Goal: Task Accomplishment & Management: Use online tool/utility

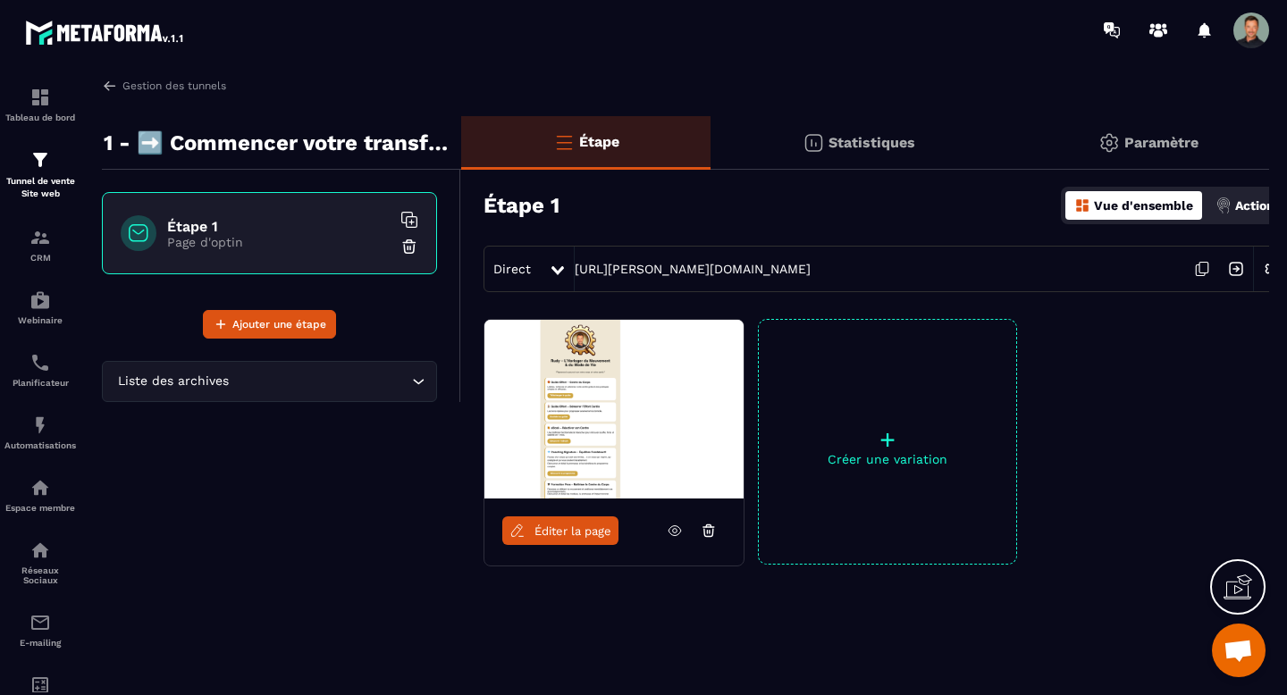
click at [103, 94] on div "Gestion des tunnels 1 - ➡️ Commencer votre transformation 🪄 Étape 1 Page d'opti…" at bounding box center [676, 383] width 1185 height 610
click at [39, 190] on p "Tunnel de vente Site web" at bounding box center [39, 187] width 71 height 25
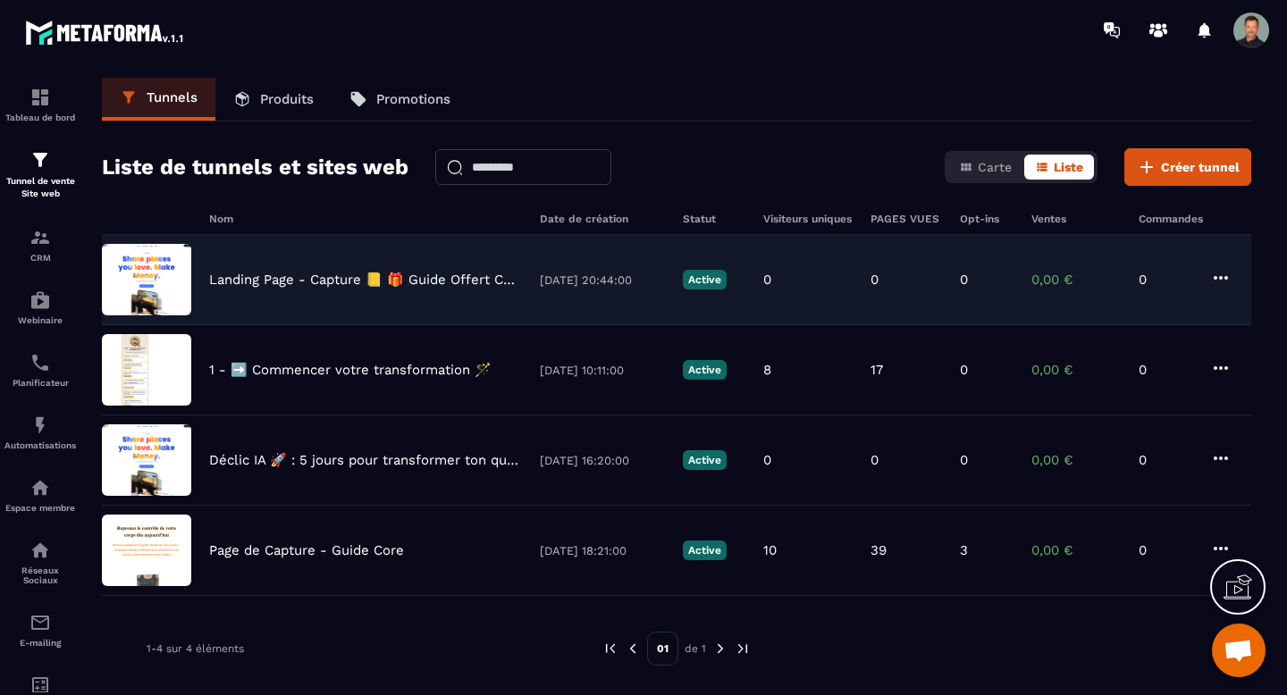
click at [381, 283] on p "Landing Page - Capture 📒 🎁 Guide Offert Core" at bounding box center [365, 280] width 313 height 16
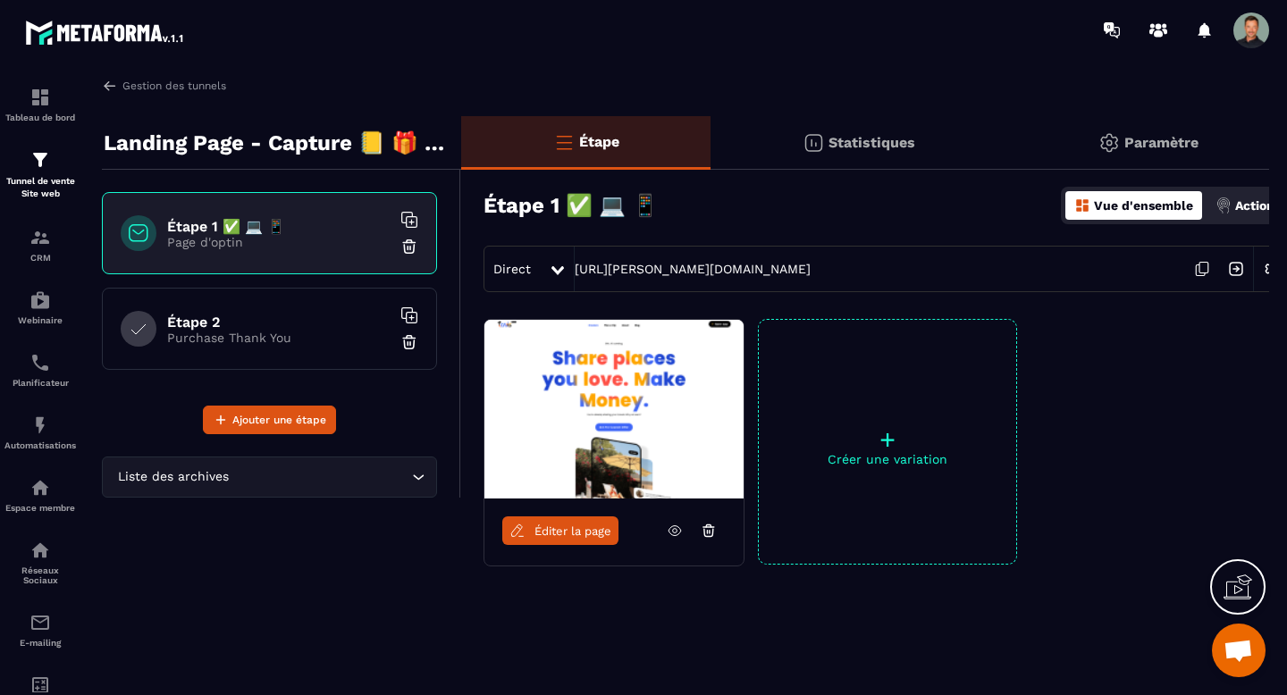
click at [566, 532] on span "Éditer la page" at bounding box center [572, 530] width 77 height 13
click at [407, 481] on div "Liste des archives" at bounding box center [261, 477] width 298 height 20
click at [407, 481] on div "Liste des archives Loading..." at bounding box center [269, 477] width 335 height 41
click at [890, 441] on p "+" at bounding box center [887, 439] width 257 height 25
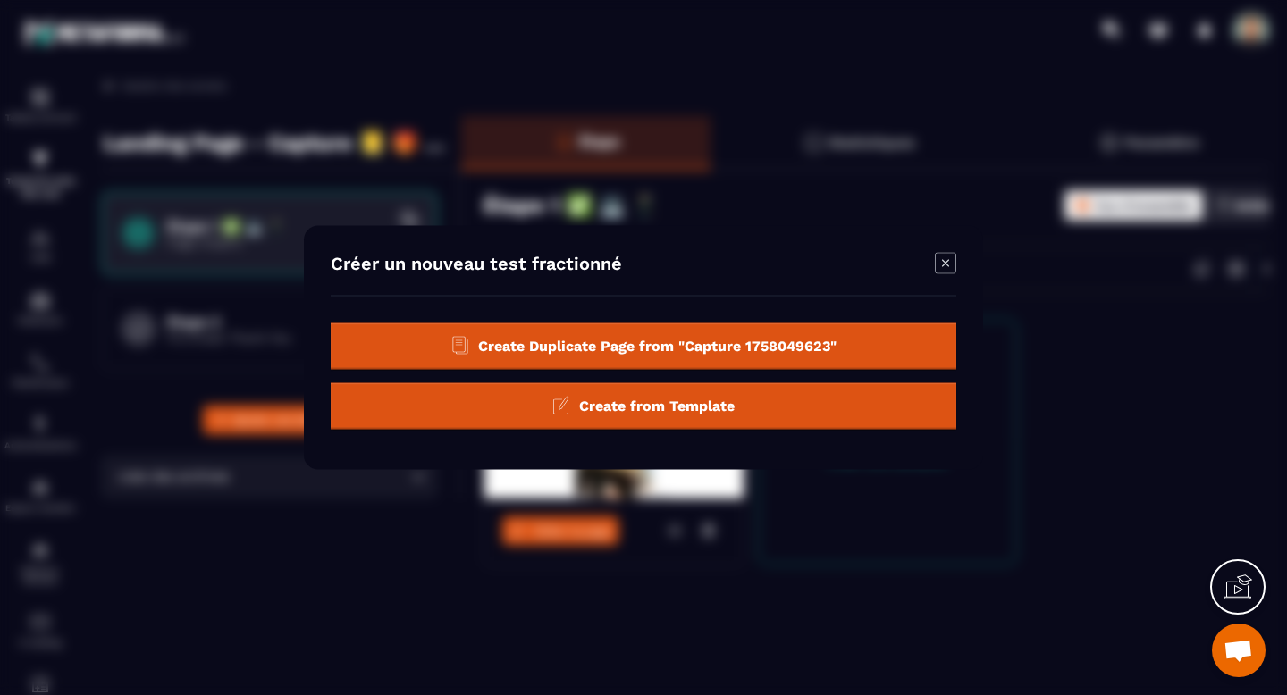
click at [661, 349] on span "Create Duplicate Page from "Capture 1758049623"" at bounding box center [657, 345] width 358 height 17
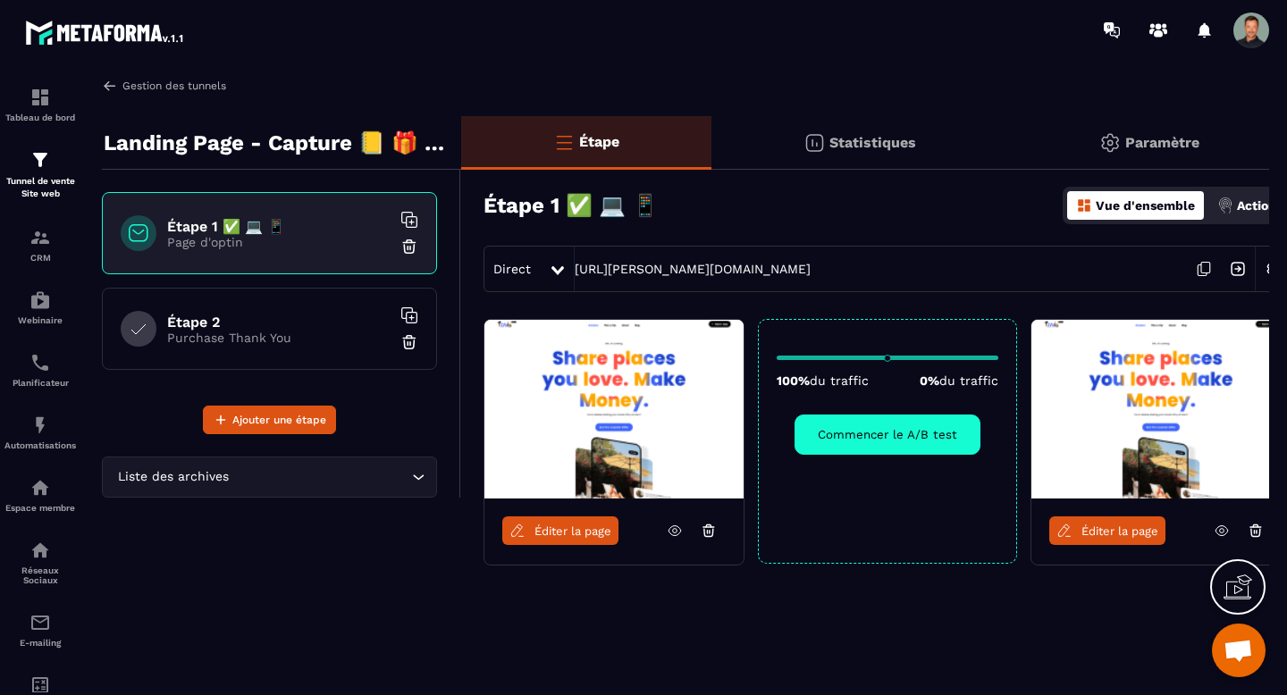
click at [107, 87] on img at bounding box center [110, 86] width 16 height 16
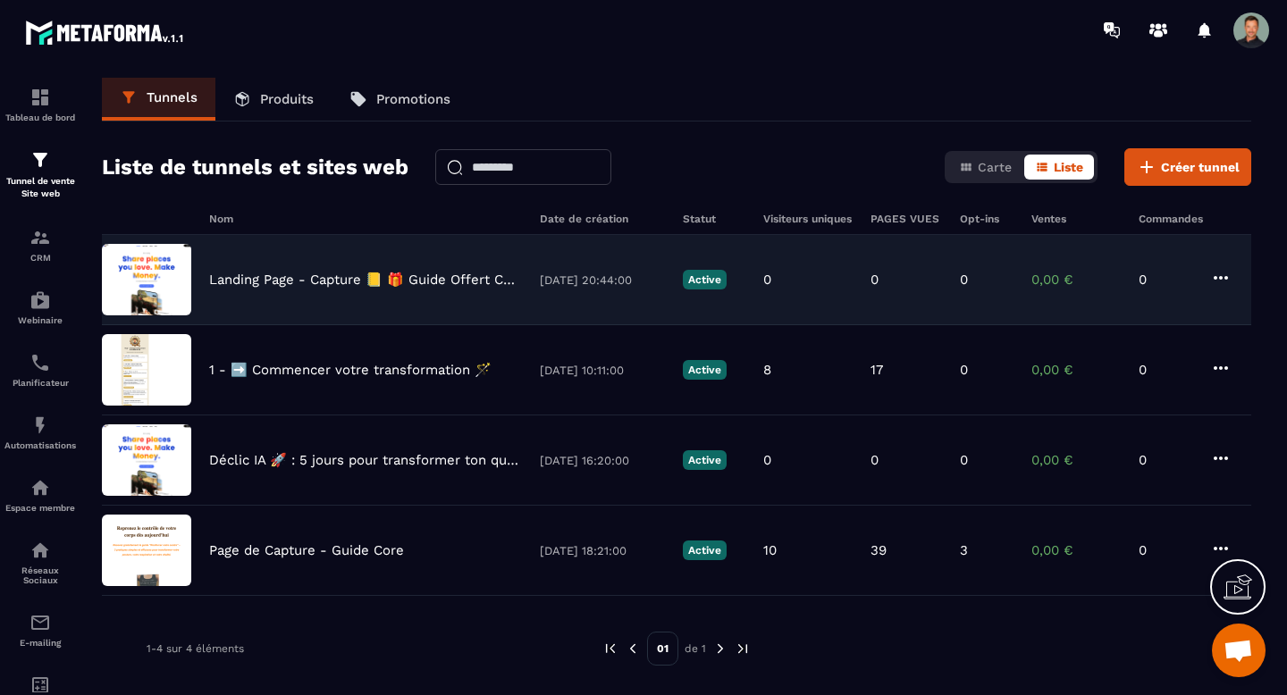
click at [308, 273] on p "Landing Page - Capture 📒 🎁 Guide Offert Core" at bounding box center [365, 280] width 313 height 16
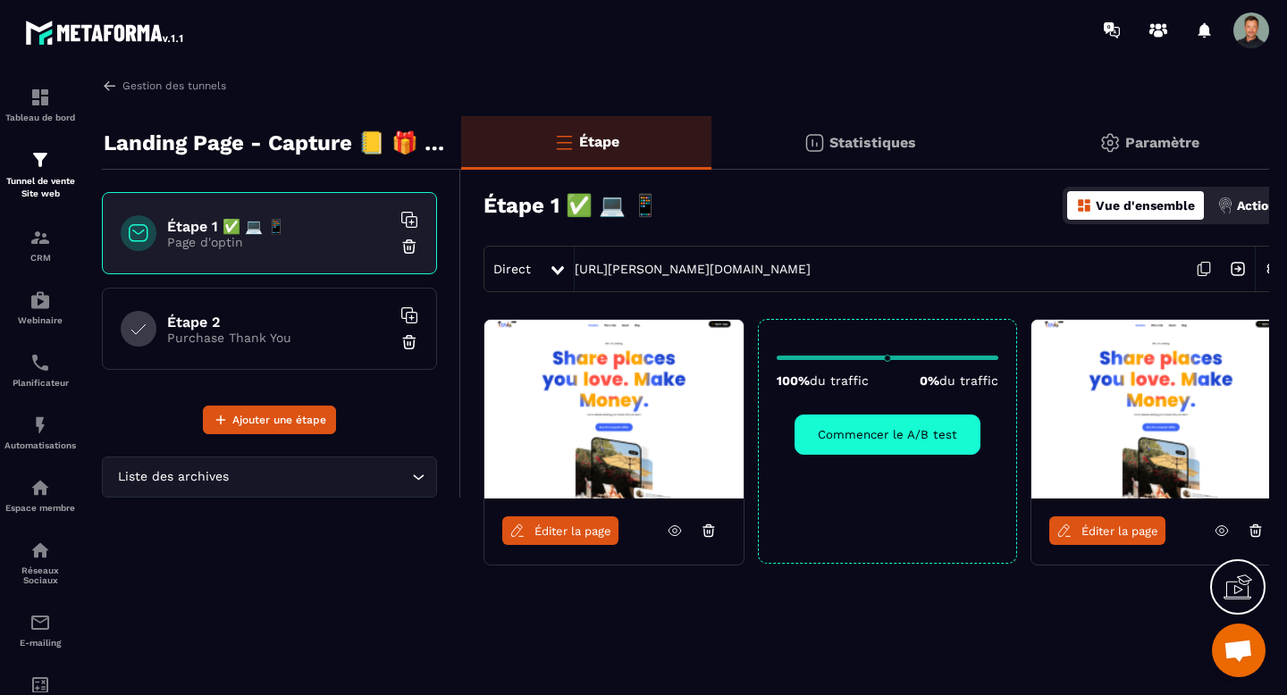
click at [1102, 541] on link "Éditer la page" at bounding box center [1107, 530] width 116 height 29
